Goal: Communication & Community: Share content

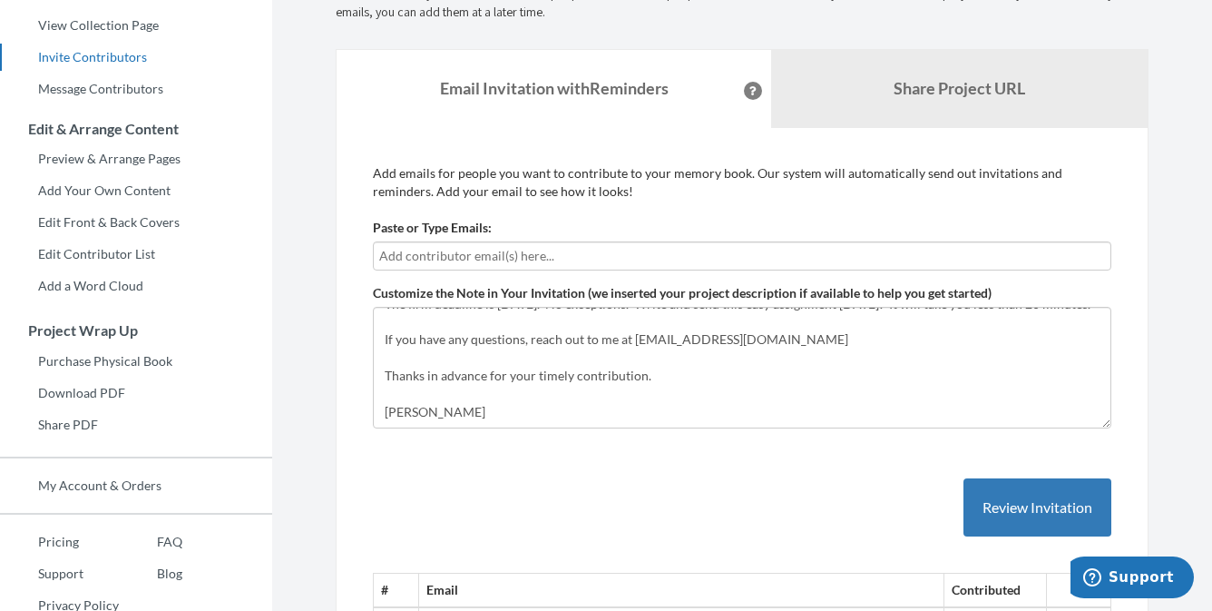
click at [441, 251] on input "text" at bounding box center [742, 256] width 726 height 20
type input "[EMAIL_ADDRESS][DOMAIN_NAME]"
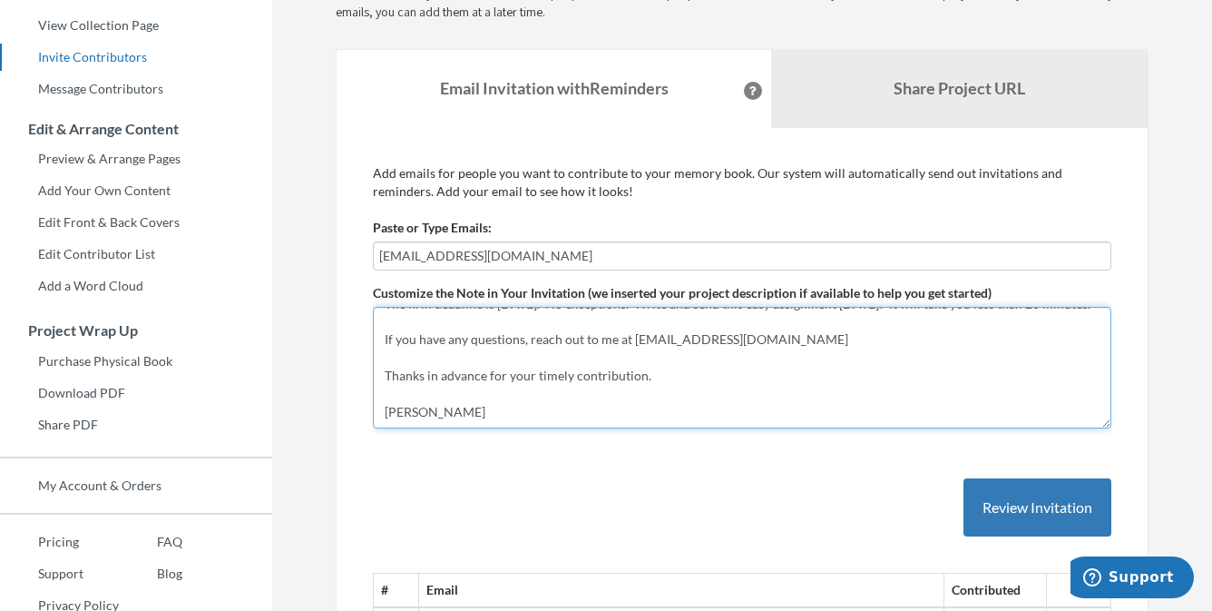
click at [483, 361] on textarea "Hi everyone, we are making a birthday blessings book to remind [PERSON_NAME] of…" at bounding box center [742, 368] width 739 height 122
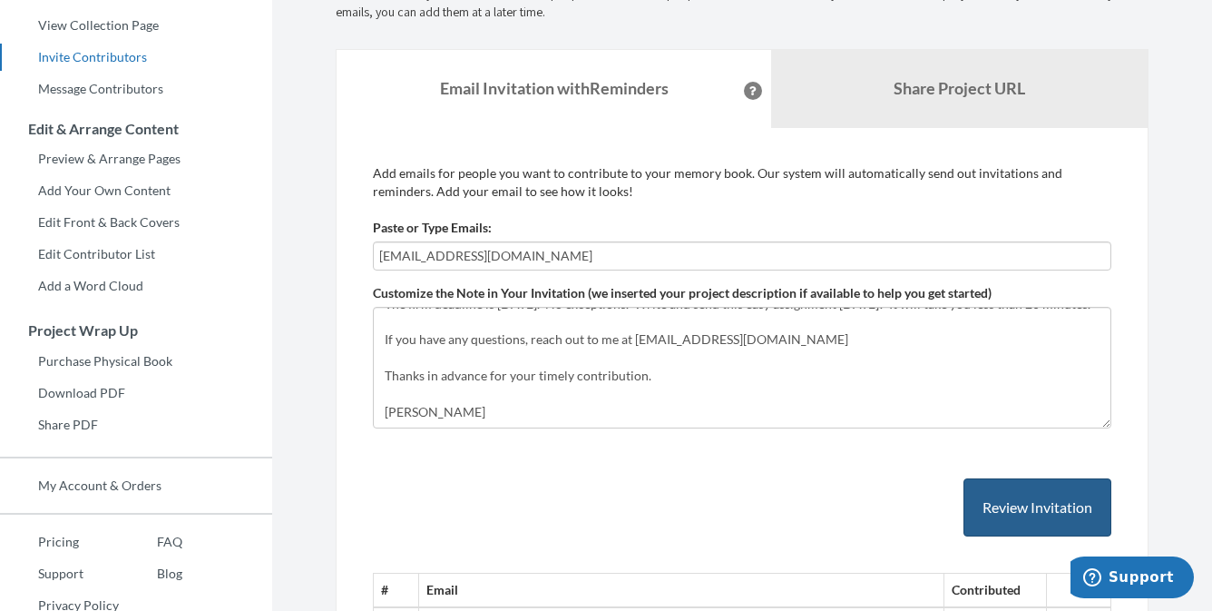
click at [1002, 511] on button "Review Invitation" at bounding box center [1038, 507] width 148 height 59
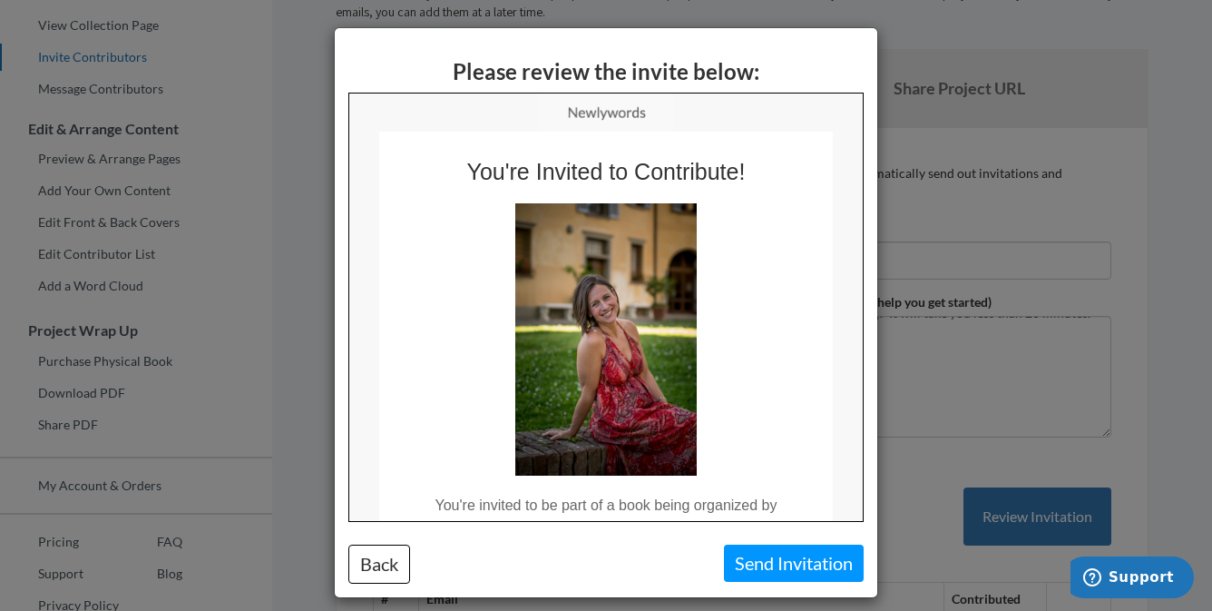
click at [777, 562] on button "Send Invitation" at bounding box center [794, 562] width 140 height 37
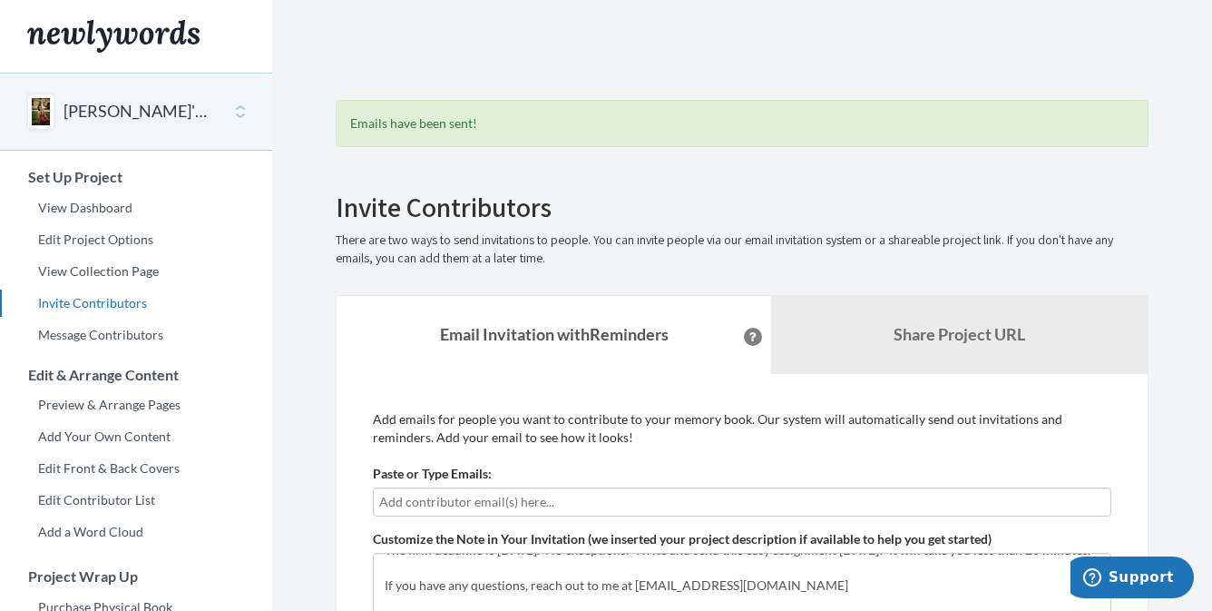
click at [617, 331] on strong "Email Invitation with Reminders" at bounding box center [554, 334] width 229 height 20
click at [901, 333] on b "Share Project URL" at bounding box center [960, 334] width 132 height 20
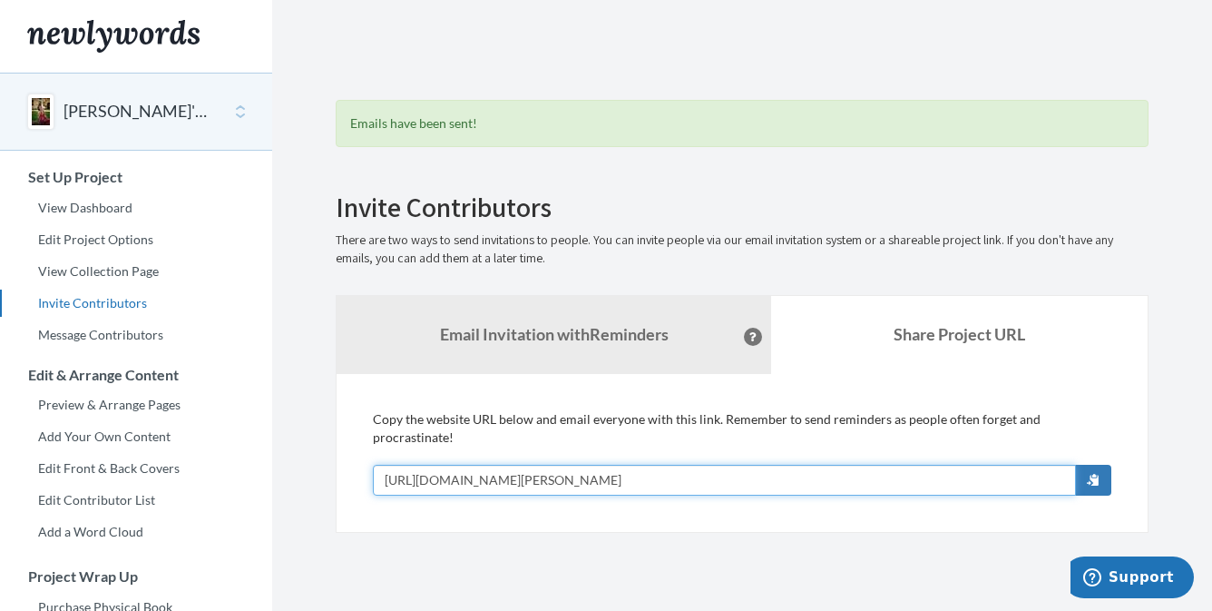
click at [531, 465] on input "[URL][DOMAIN_NAME][PERSON_NAME]" at bounding box center [724, 480] width 703 height 31
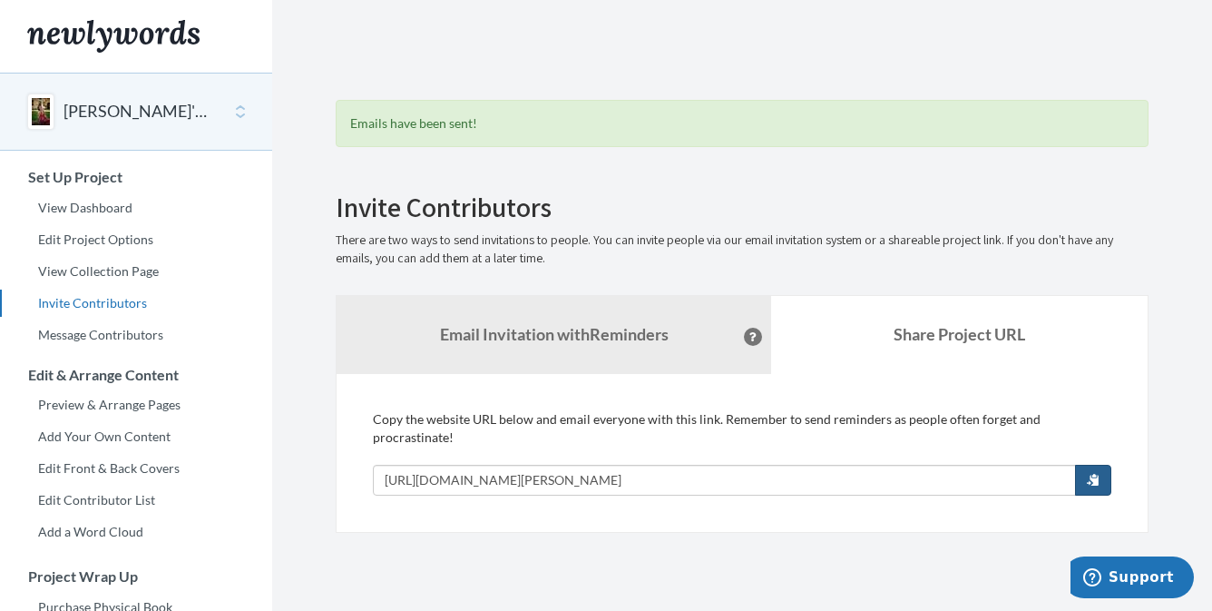
click at [1092, 473] on span "button" at bounding box center [1093, 479] width 13 height 13
click at [1098, 473] on span "button" at bounding box center [1093, 479] width 13 height 13
click at [560, 327] on strong "Email Invitation with Reminders" at bounding box center [554, 334] width 229 height 20
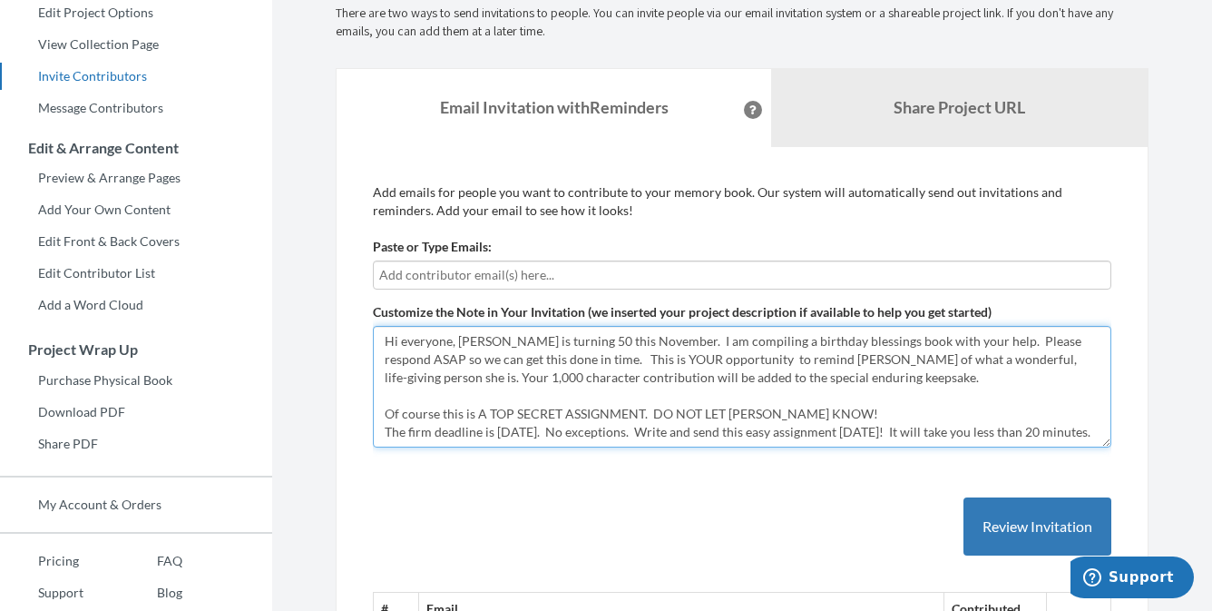
drag, startPoint x: 487, startPoint y: 436, endPoint x: 370, endPoint y: 268, distance: 204.7
